Goal: Obtain resource: Obtain resource

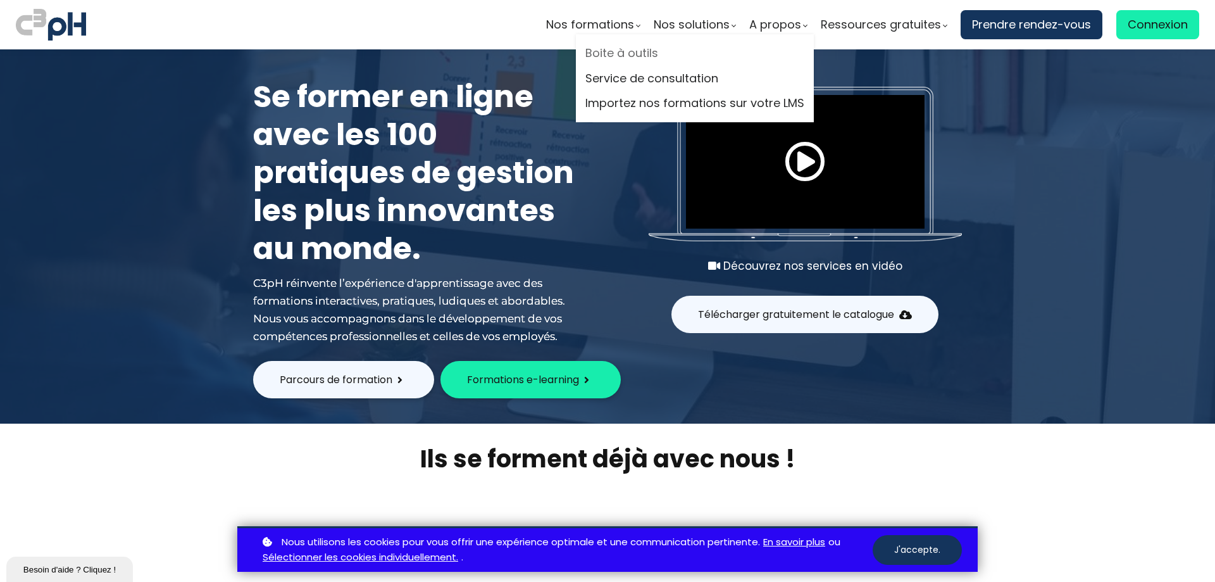
click at [663, 58] on link "Boite à outils" at bounding box center [694, 53] width 219 height 19
